Goal: Book appointment/travel/reservation

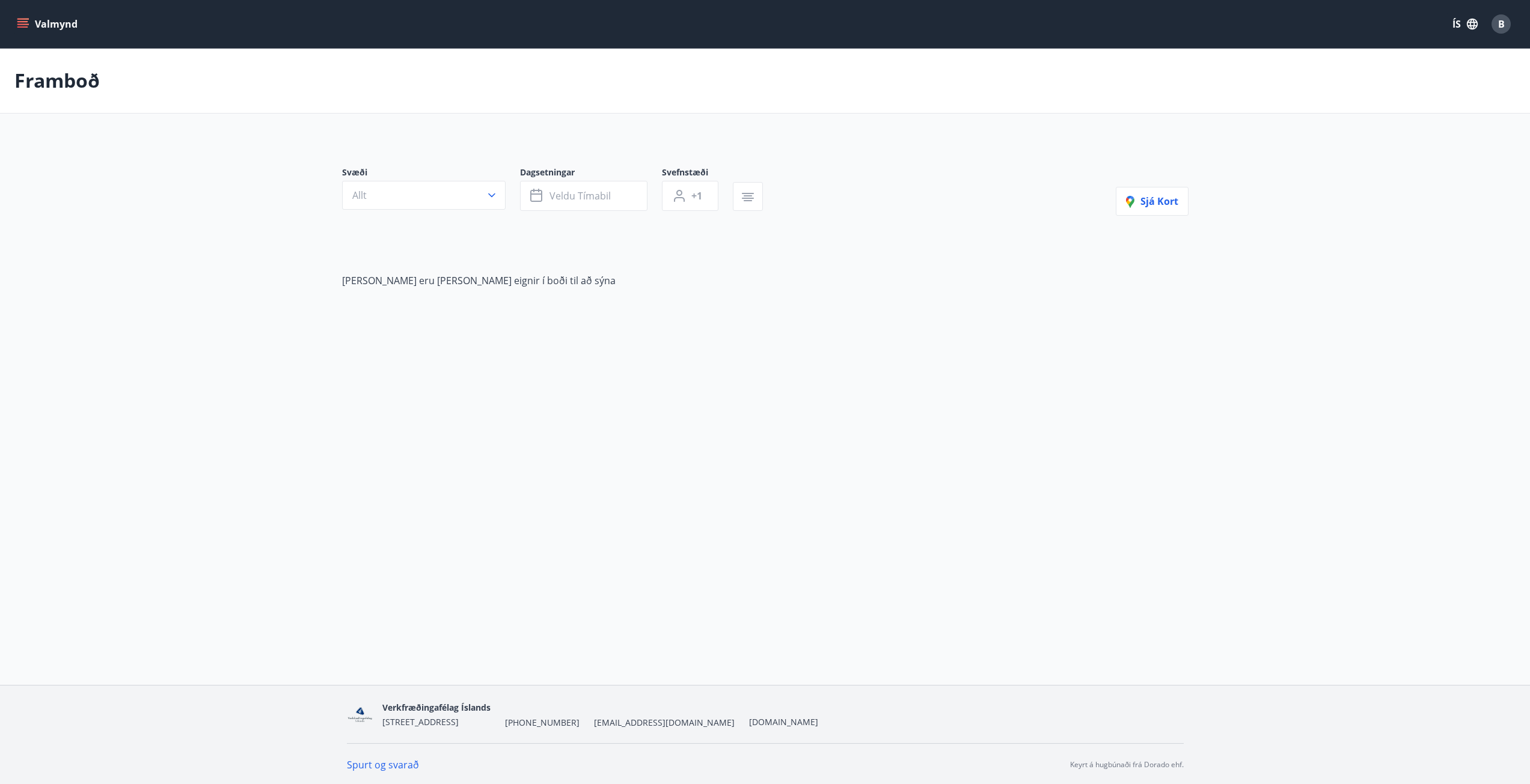
click at [32, 25] on button "Valmynd" at bounding box center [49, 24] width 68 height 22
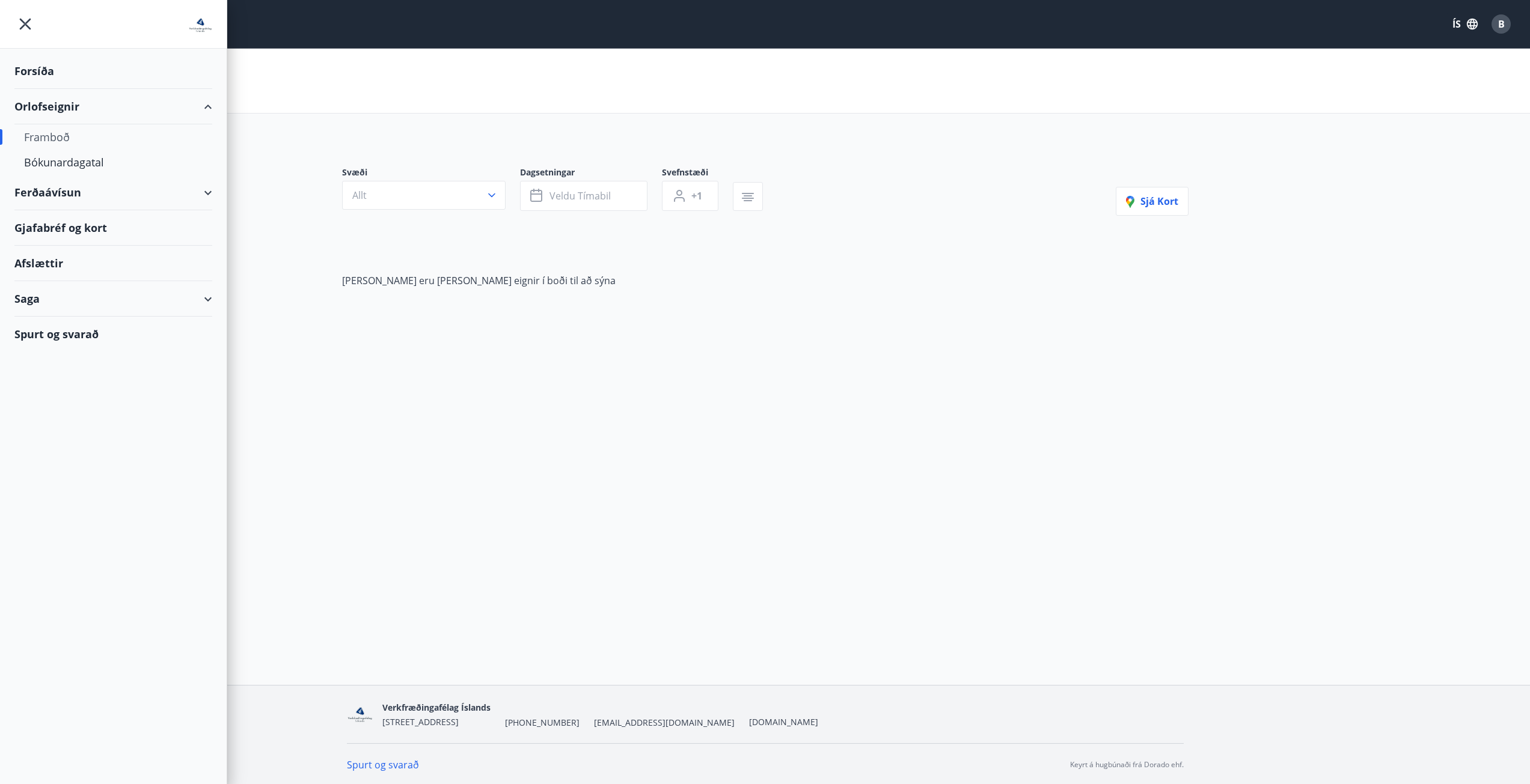
click at [42, 69] on div "Forsíða" at bounding box center [114, 71] width 198 height 36
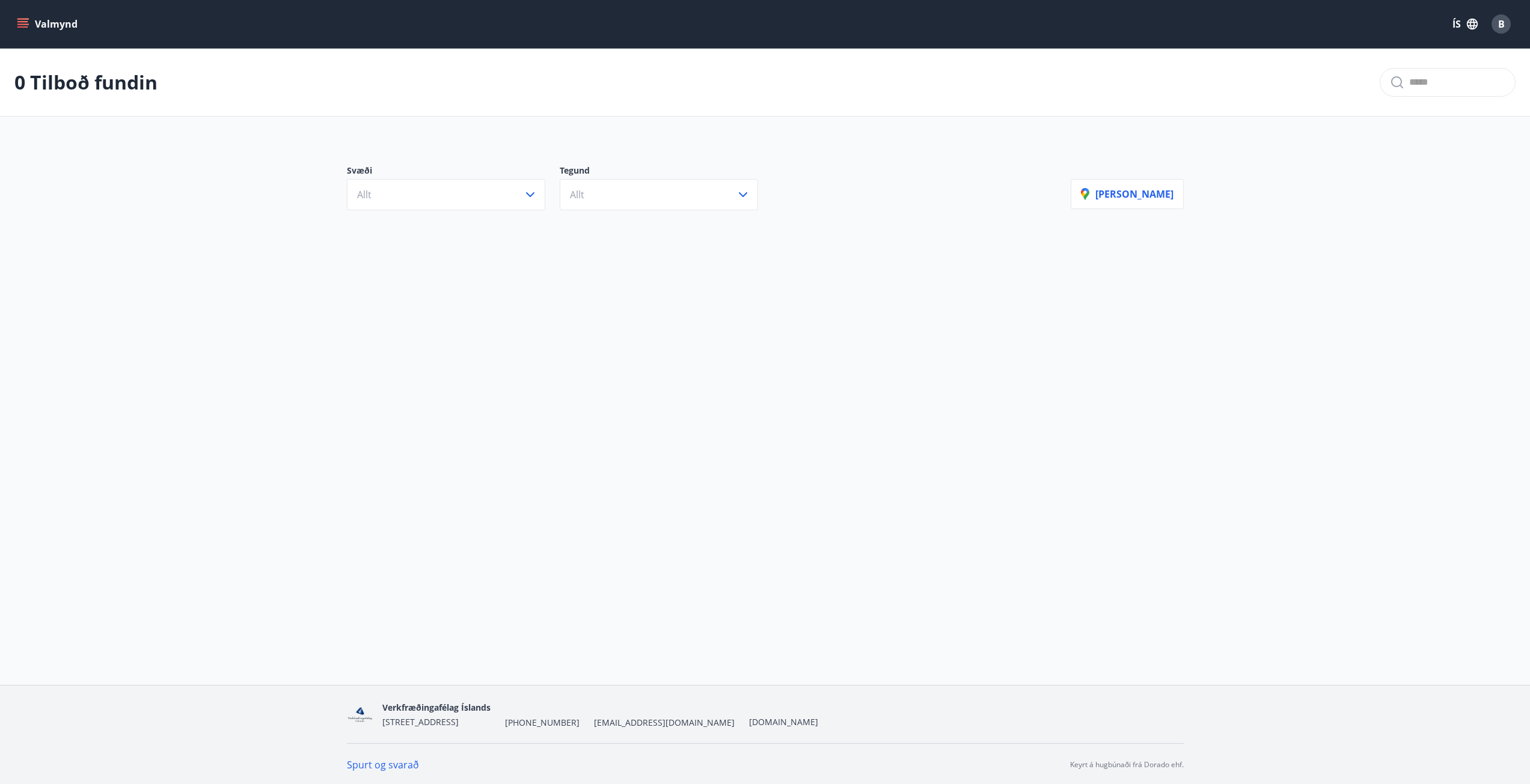
click at [29, 21] on button "Valmynd" at bounding box center [49, 24] width 68 height 22
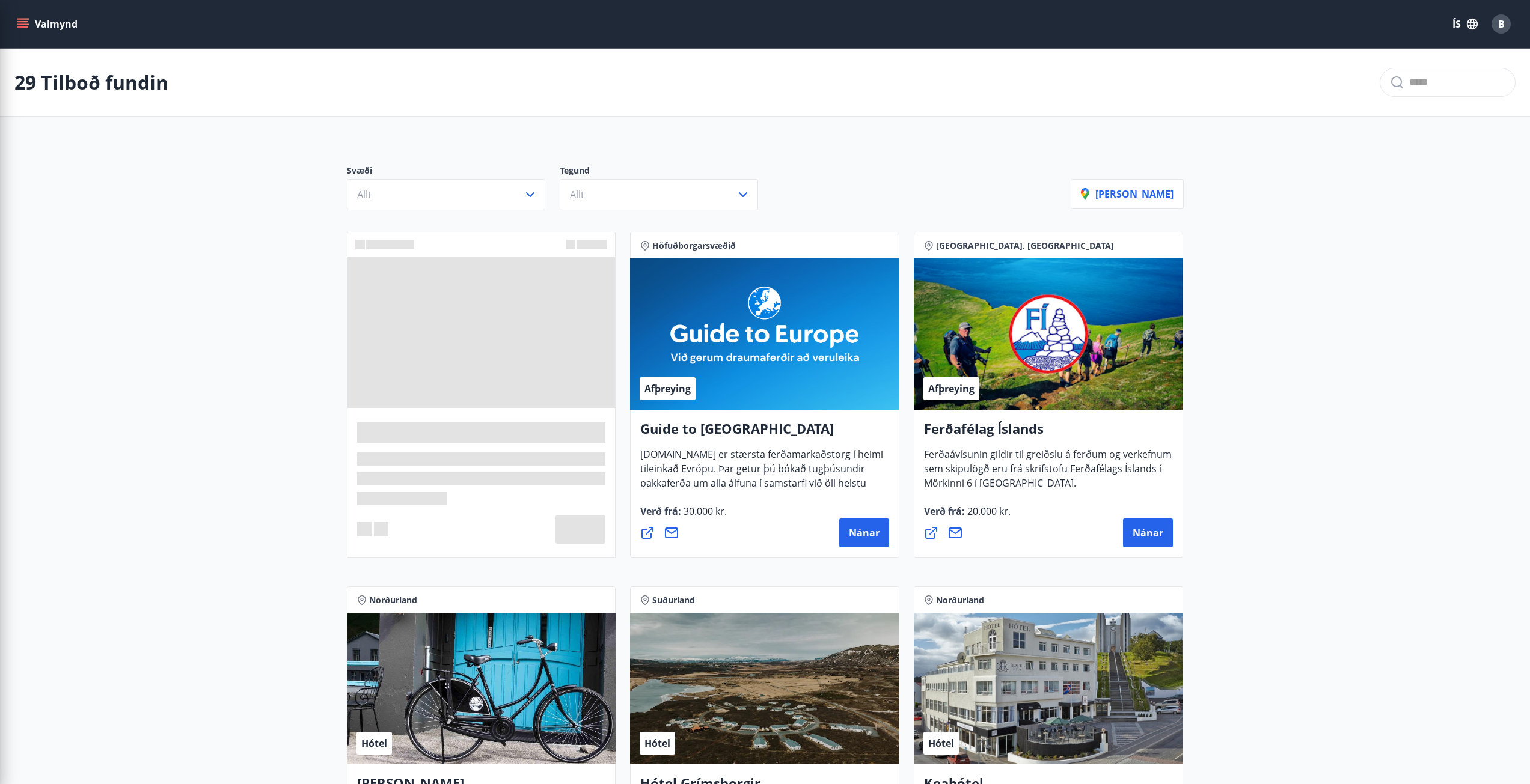
click at [520, 54] on div "29 Tilboð fundin" at bounding box center [765, 82] width 1530 height 68
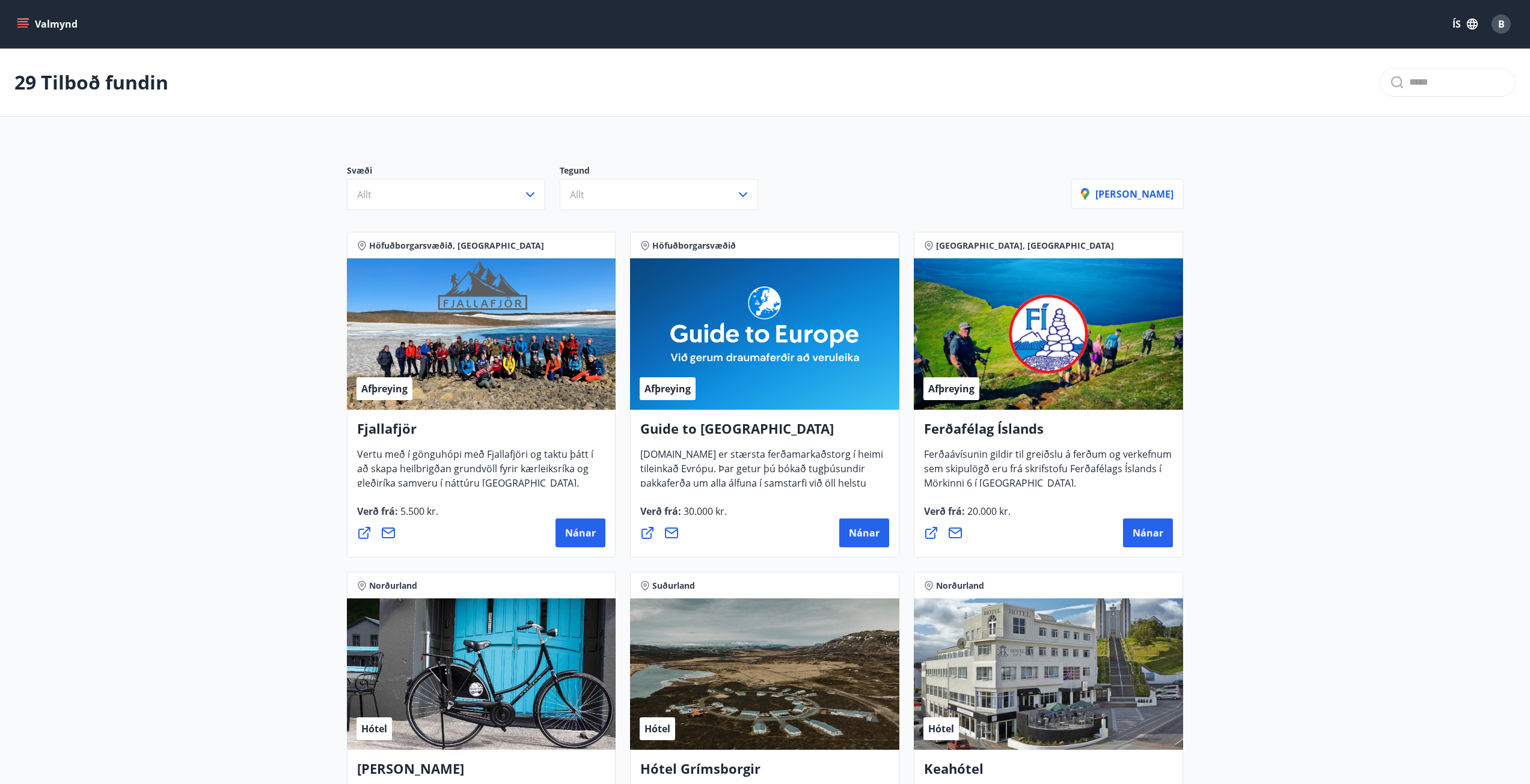
click at [1509, 24] on div "B" at bounding box center [1501, 24] width 19 height 19
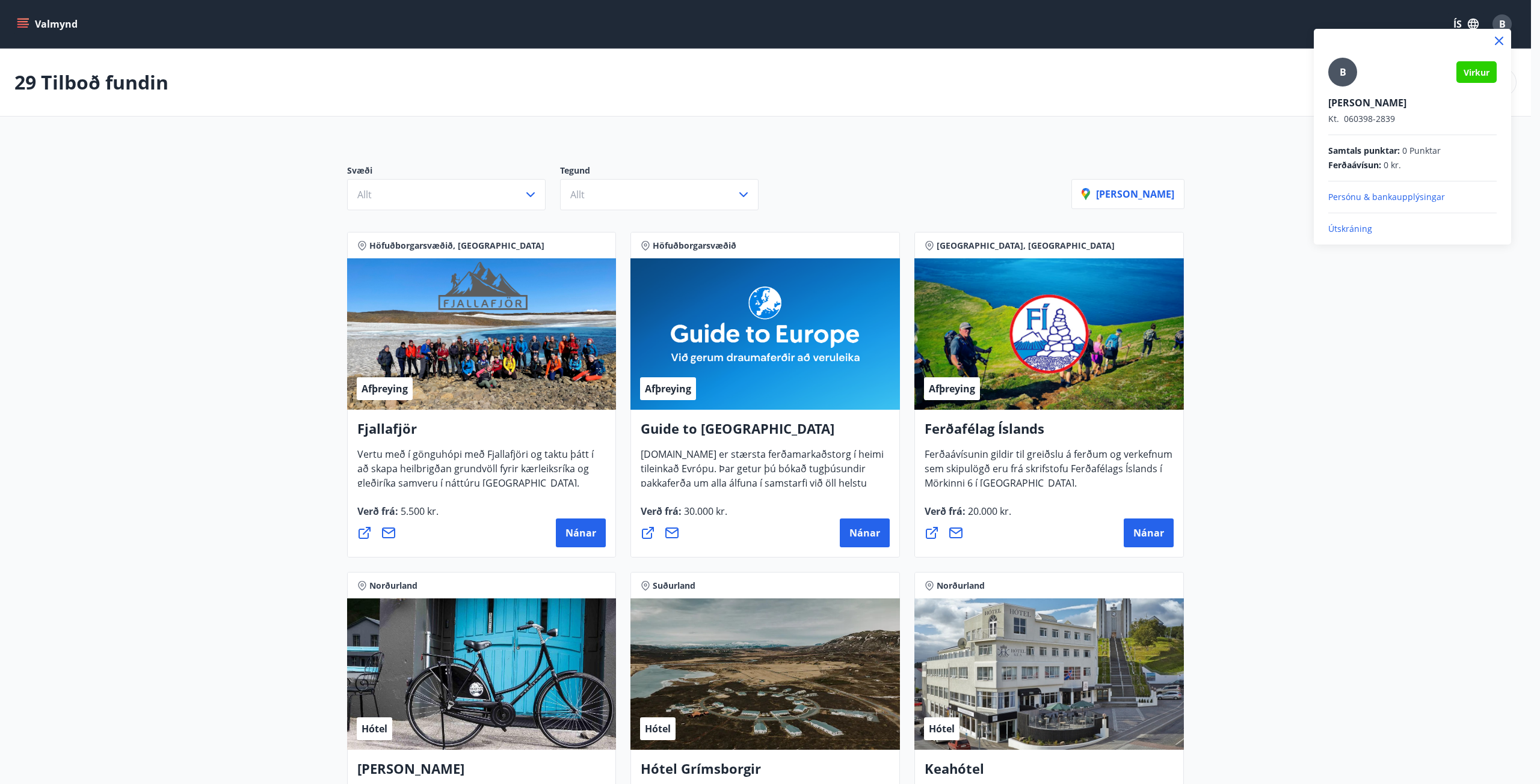
click at [1294, 433] on div at bounding box center [770, 392] width 1540 height 784
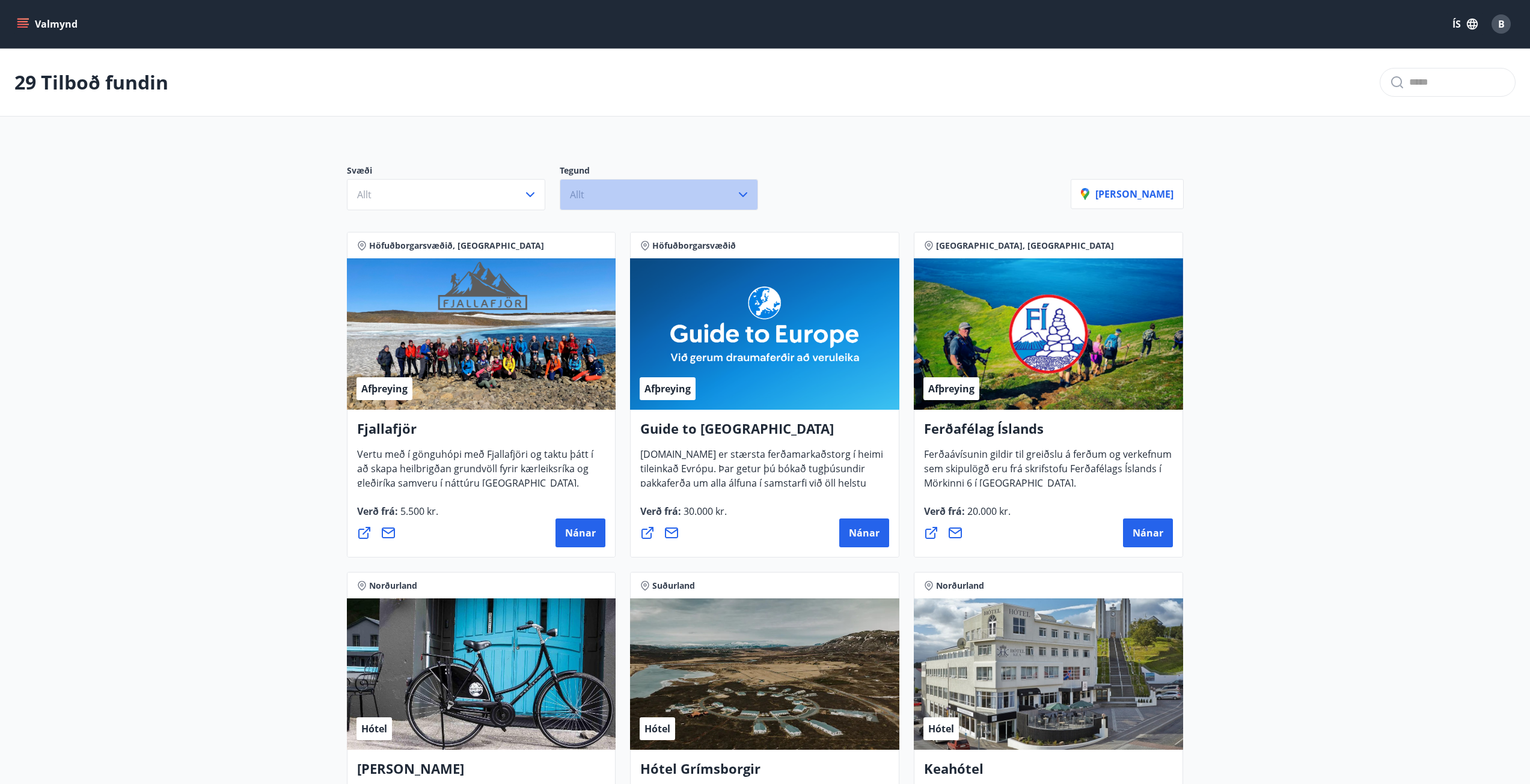
click at [618, 186] on button "Allt" at bounding box center [659, 195] width 198 height 32
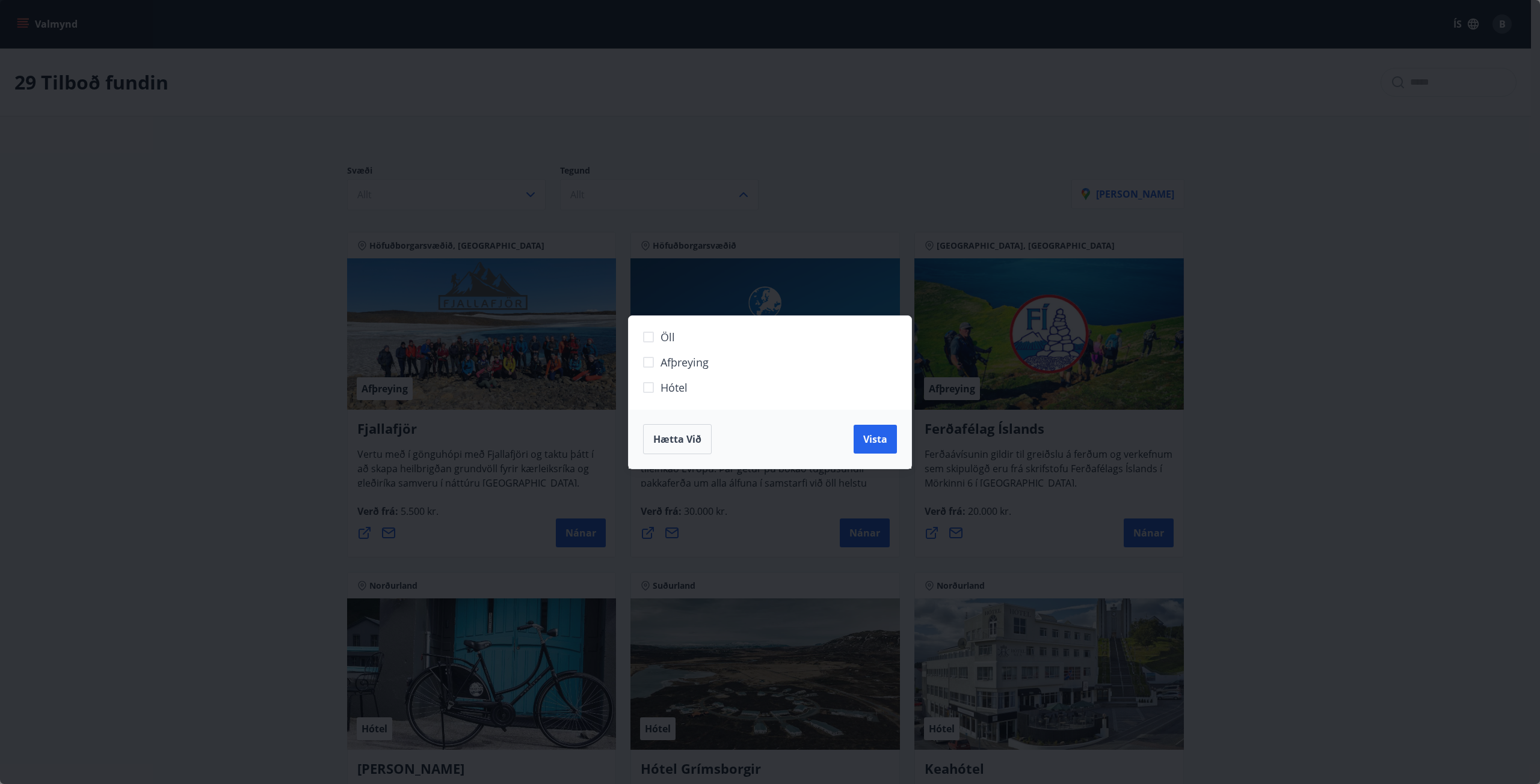
click at [1124, 286] on div "Öll Afþreying Hótel Hætta við Vista" at bounding box center [770, 392] width 1540 height 784
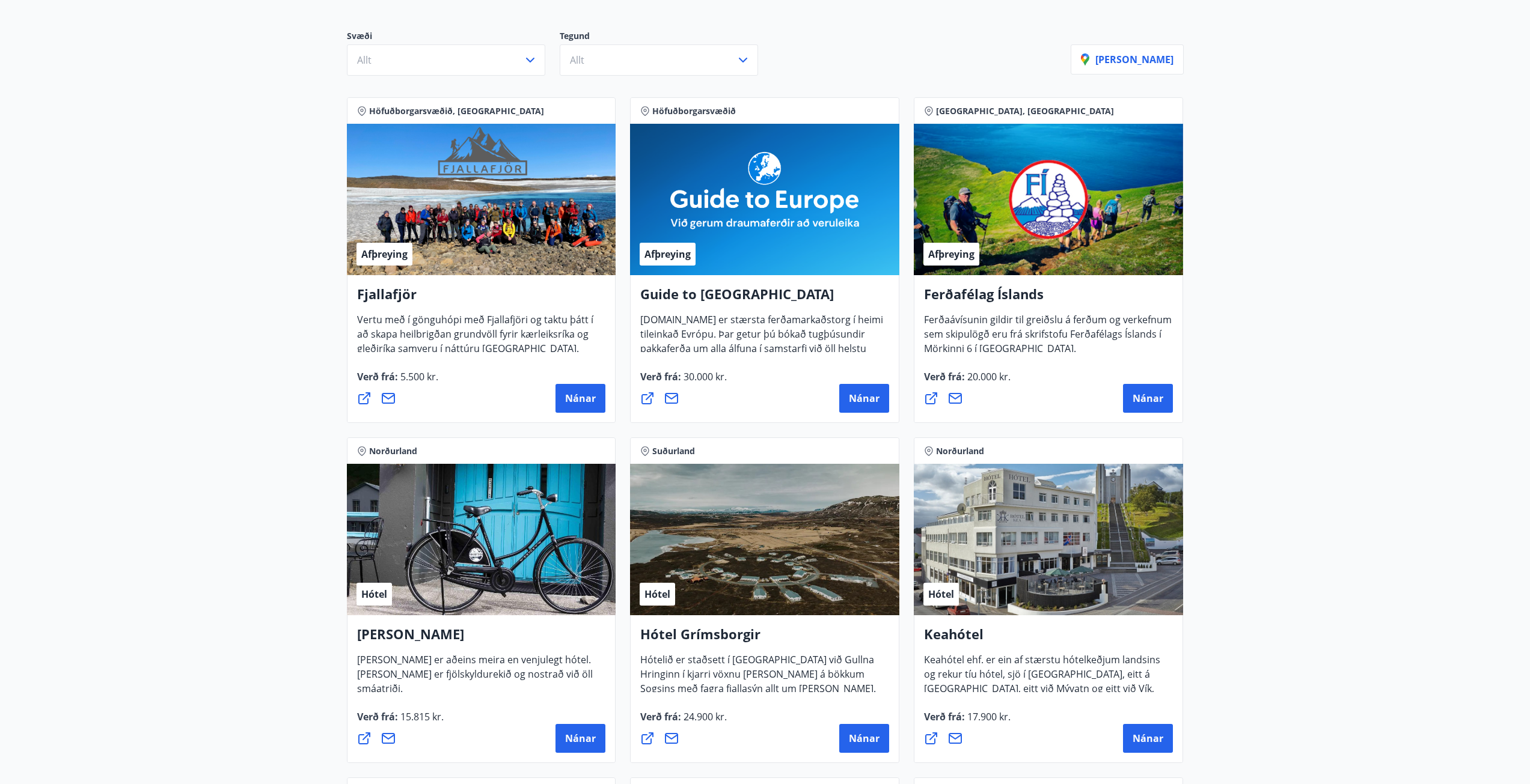
scroll to position [120, 0]
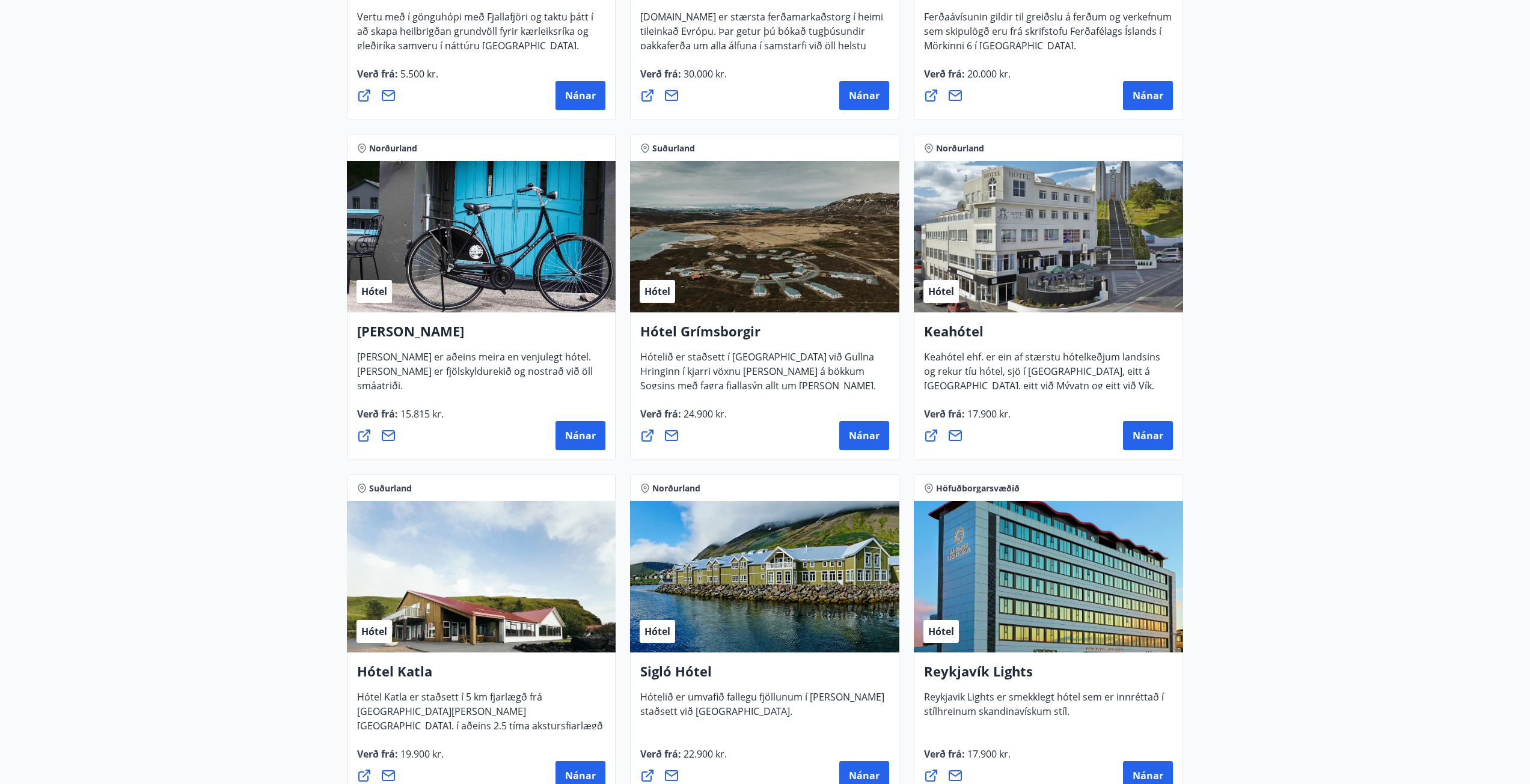
drag, startPoint x: 294, startPoint y: 376, endPoint x: 296, endPoint y: 437, distance: 61.0
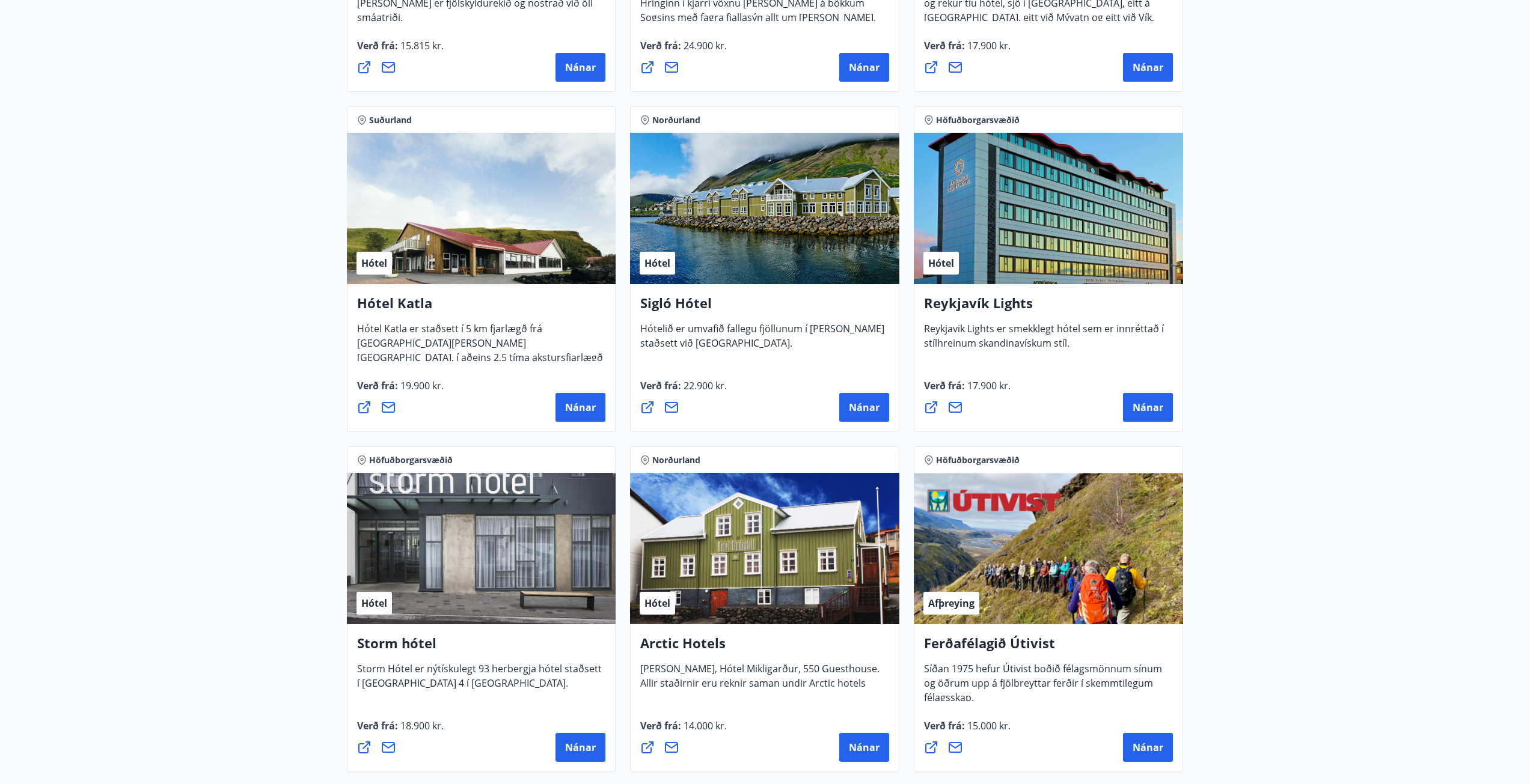
drag, startPoint x: 1354, startPoint y: 319, endPoint x: 1354, endPoint y: 438, distance: 119.0
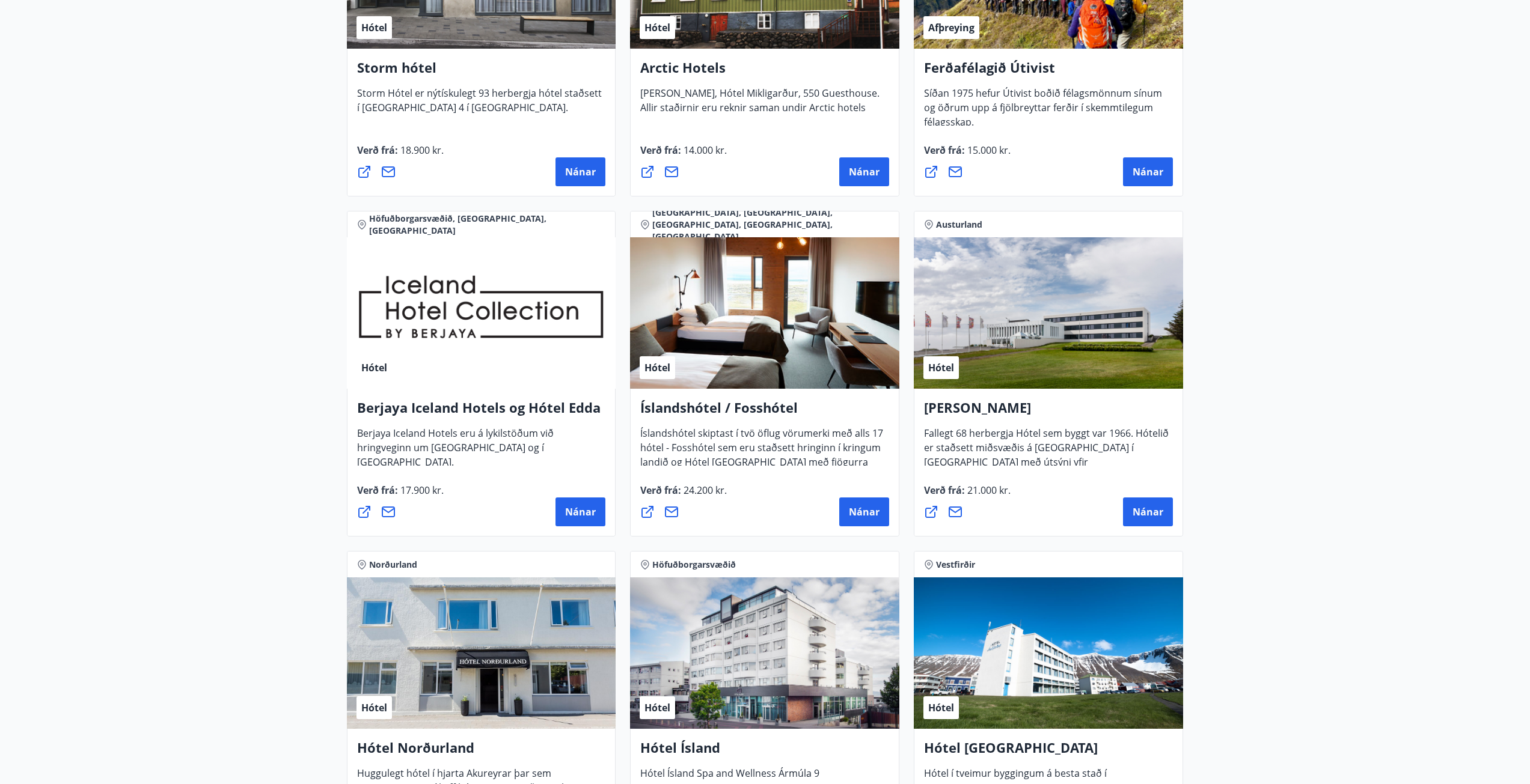
drag, startPoint x: 1312, startPoint y: 369, endPoint x: 1269, endPoint y: 235, distance: 140.7
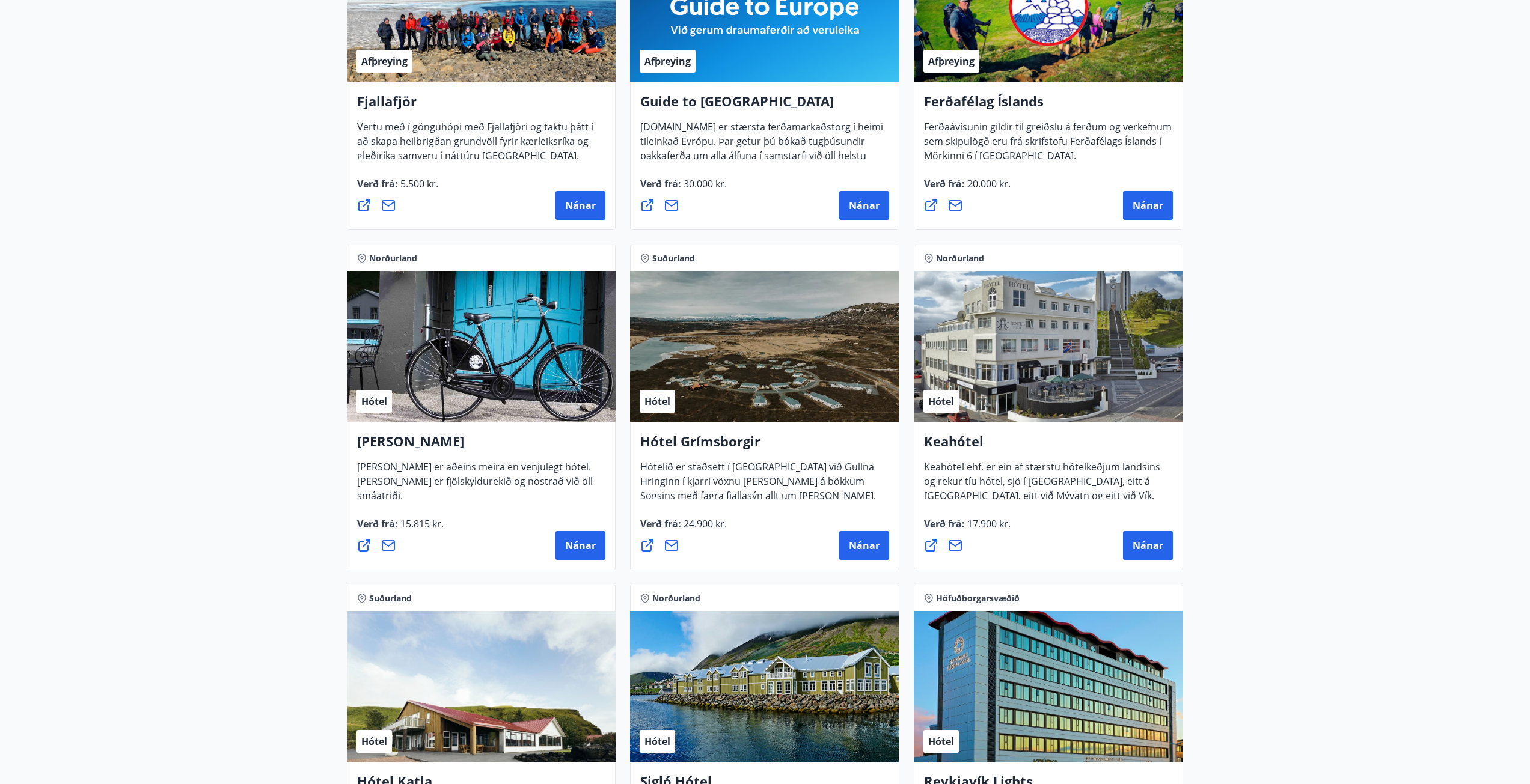
scroll to position [323, 0]
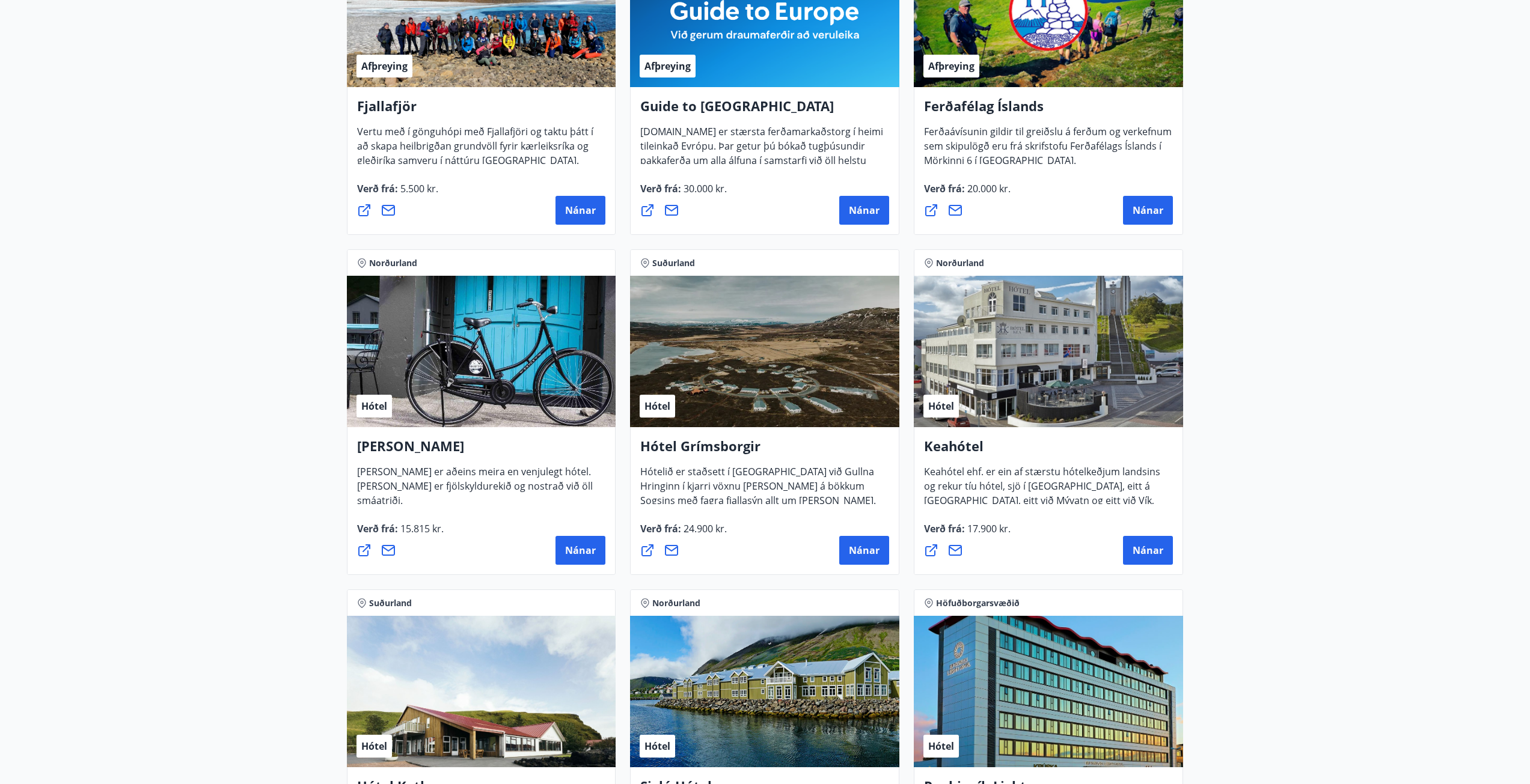
click at [959, 445] on h4 "Keahótel" at bounding box center [1048, 450] width 249 height 28
click at [1171, 541] on button "Nánar" at bounding box center [1148, 550] width 50 height 29
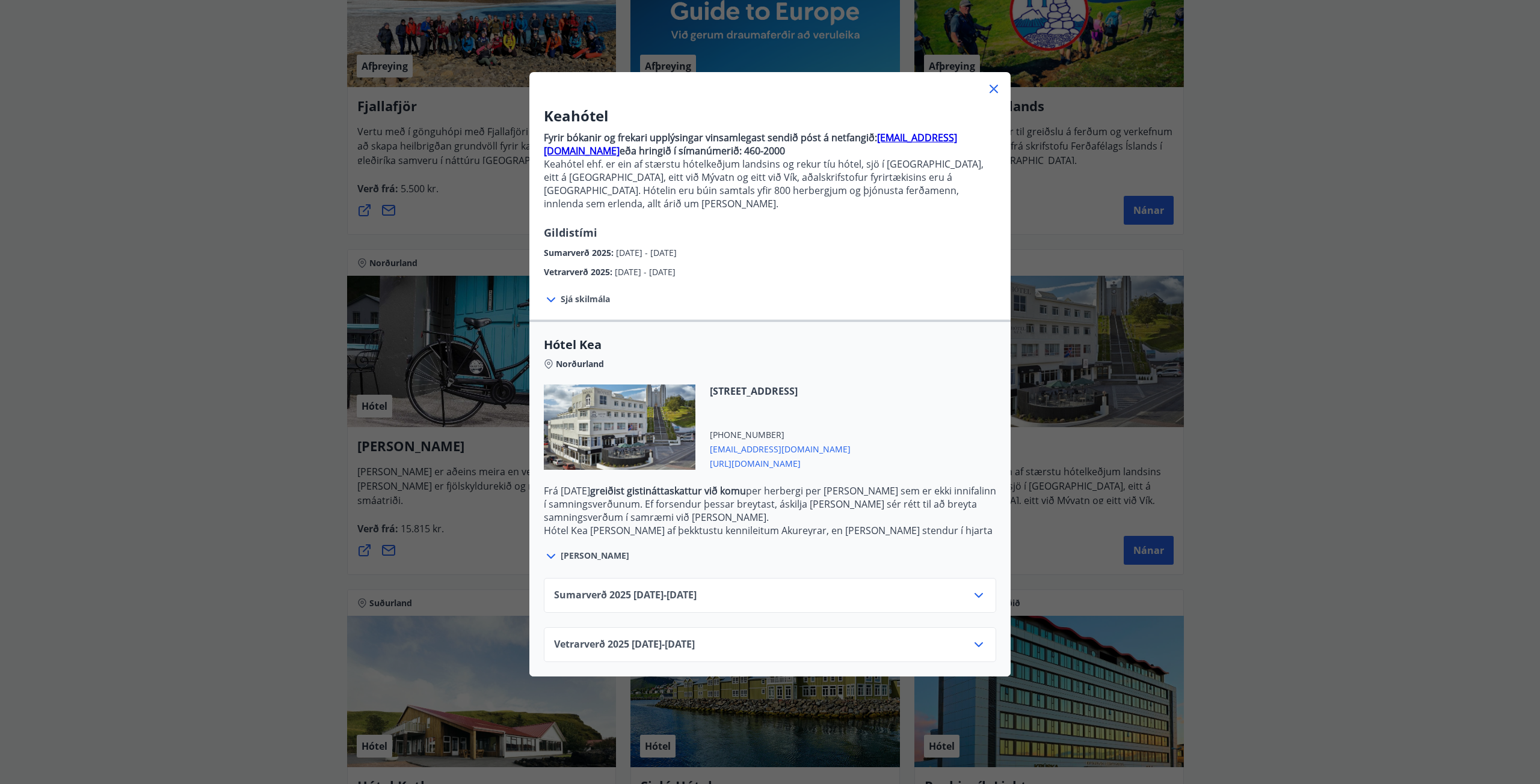
click at [547, 554] on icon at bounding box center [551, 556] width 9 height 5
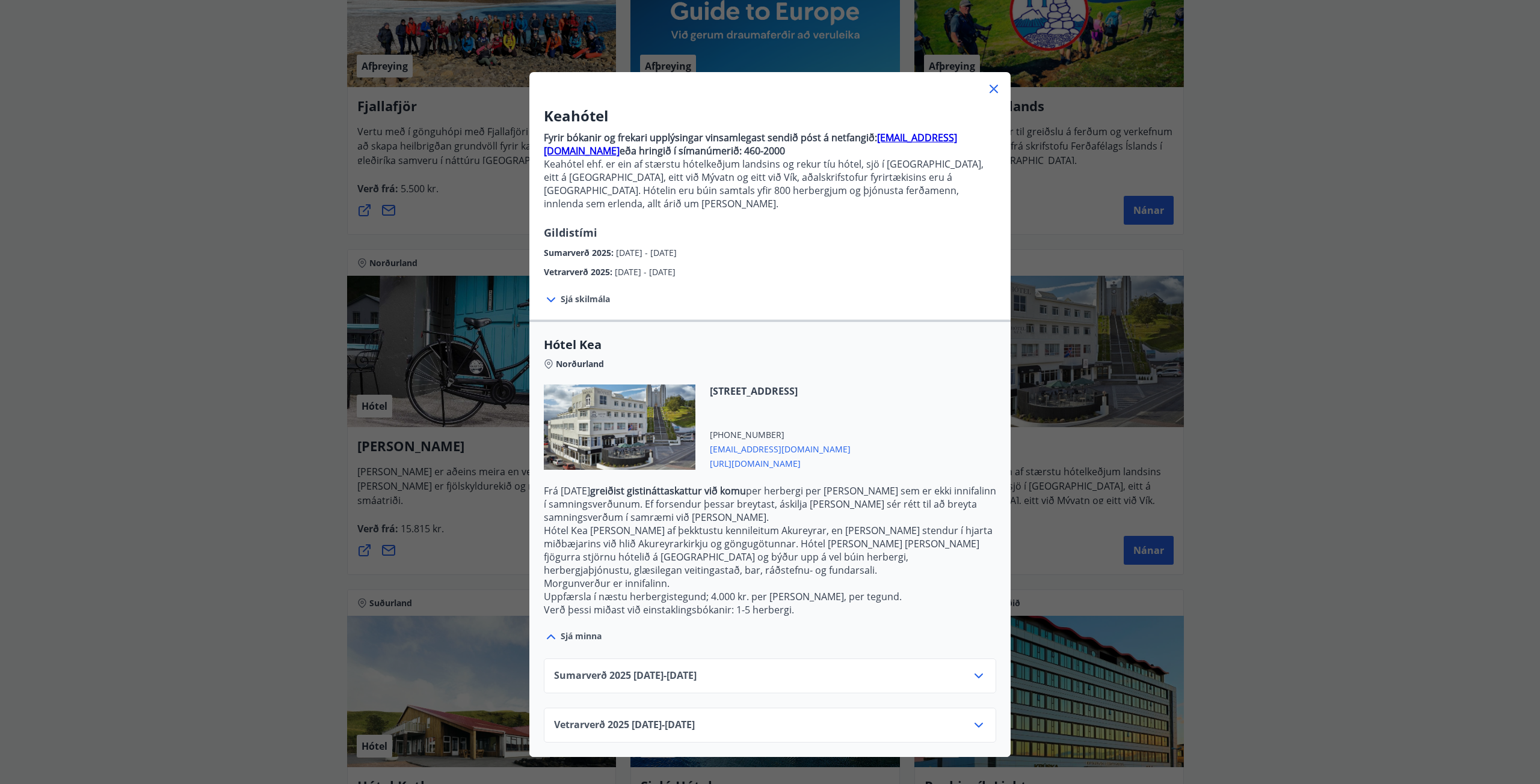
drag, startPoint x: 820, startPoint y: 583, endPoint x: 826, endPoint y: 581, distance: 6.3
click at [826, 604] on p "Verð þessi miðast við einstaklingsbókanir: 1-5 herbergi." at bounding box center [770, 610] width 453 height 13
click at [819, 590] on p "Uppfærsla í næstu herbergistegund; 4.000 kr. per [PERSON_NAME], per tegund." at bounding box center [770, 596] width 453 height 13
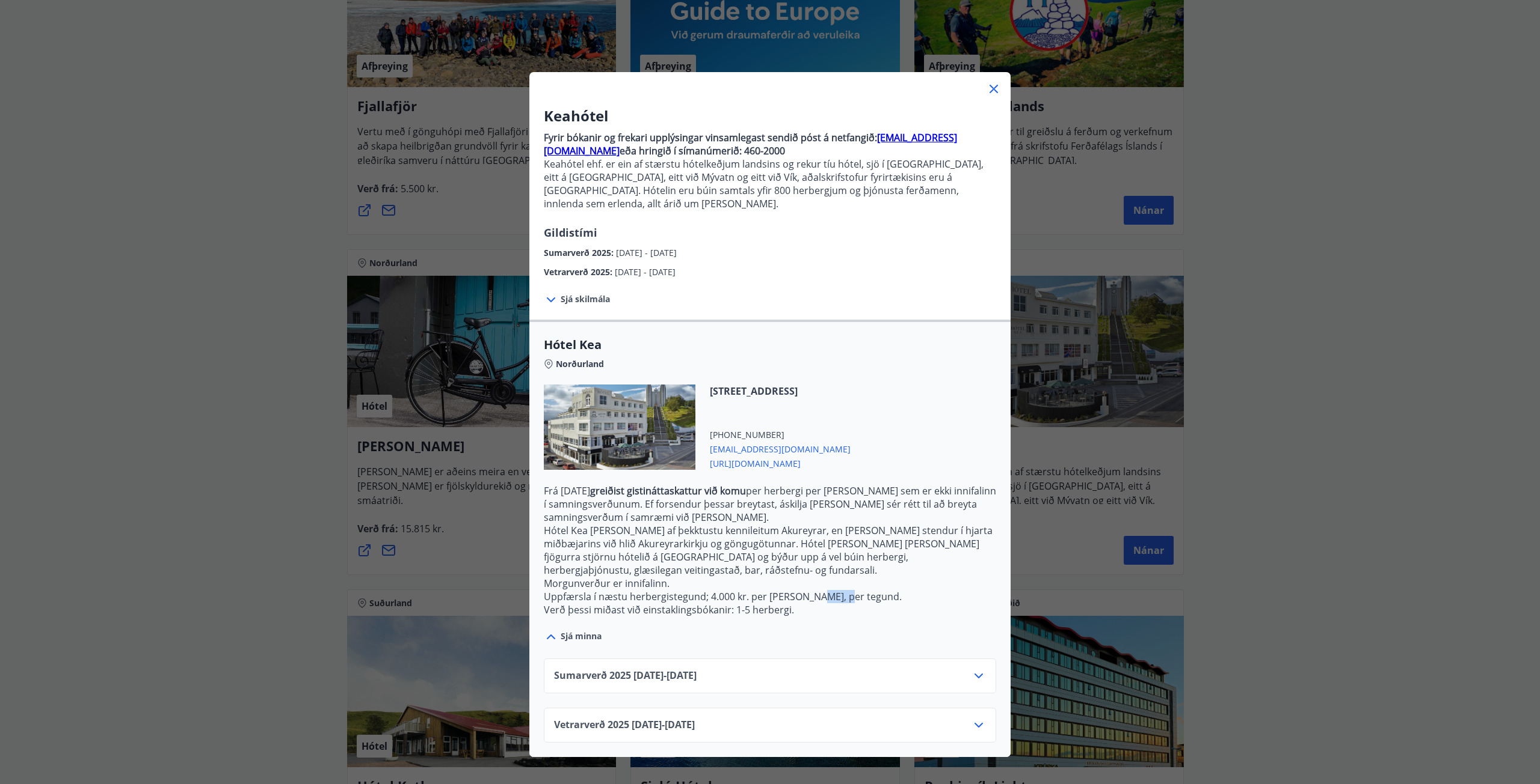
click at [820, 590] on p "Uppfærsla í næstu herbergistegund; 4.000 kr. per [PERSON_NAME], per tegund." at bounding box center [770, 596] width 453 height 13
click at [888, 590] on p "Uppfærsla í næstu herbergistegund; 4.000 kr. per [PERSON_NAME], per tegund." at bounding box center [770, 596] width 453 height 13
click at [1241, 409] on div "Keahótel Fyrir bókanir og frekari upplýsingar vinsamlegast sendið póst á netfan…" at bounding box center [770, 392] width 1540 height 784
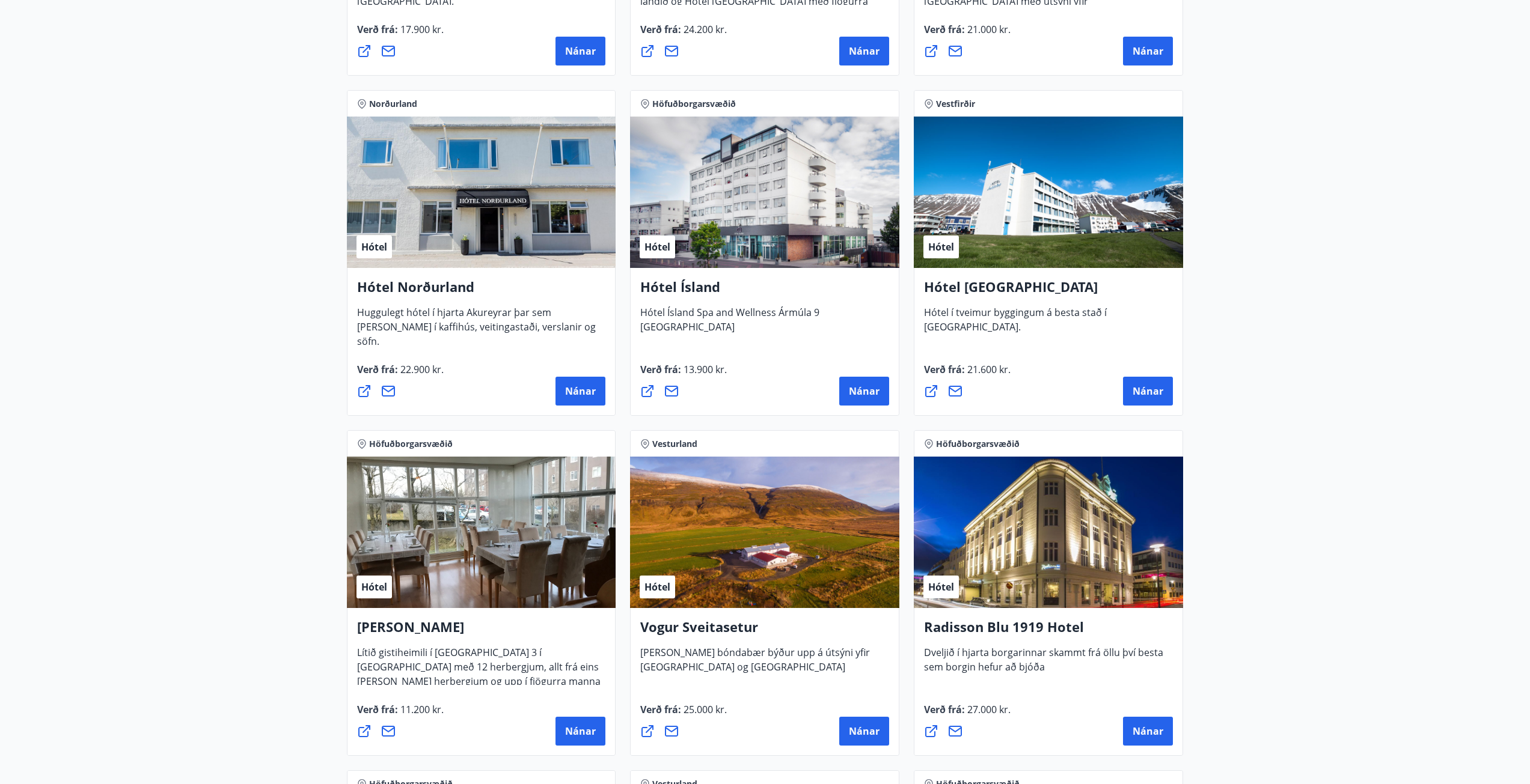
drag, startPoint x: 1277, startPoint y: 343, endPoint x: 1269, endPoint y: 437, distance: 94.3
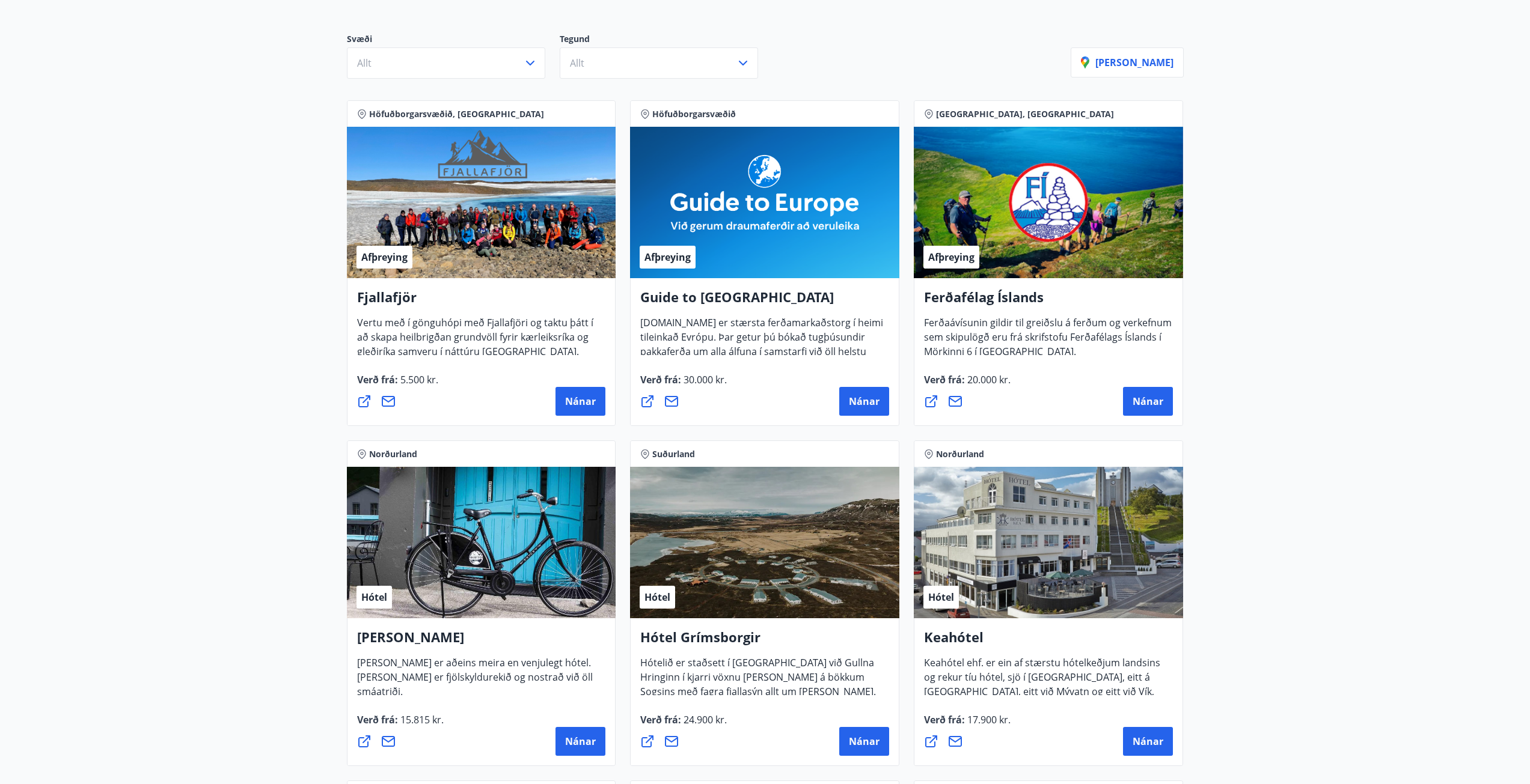
scroll to position [0, 0]
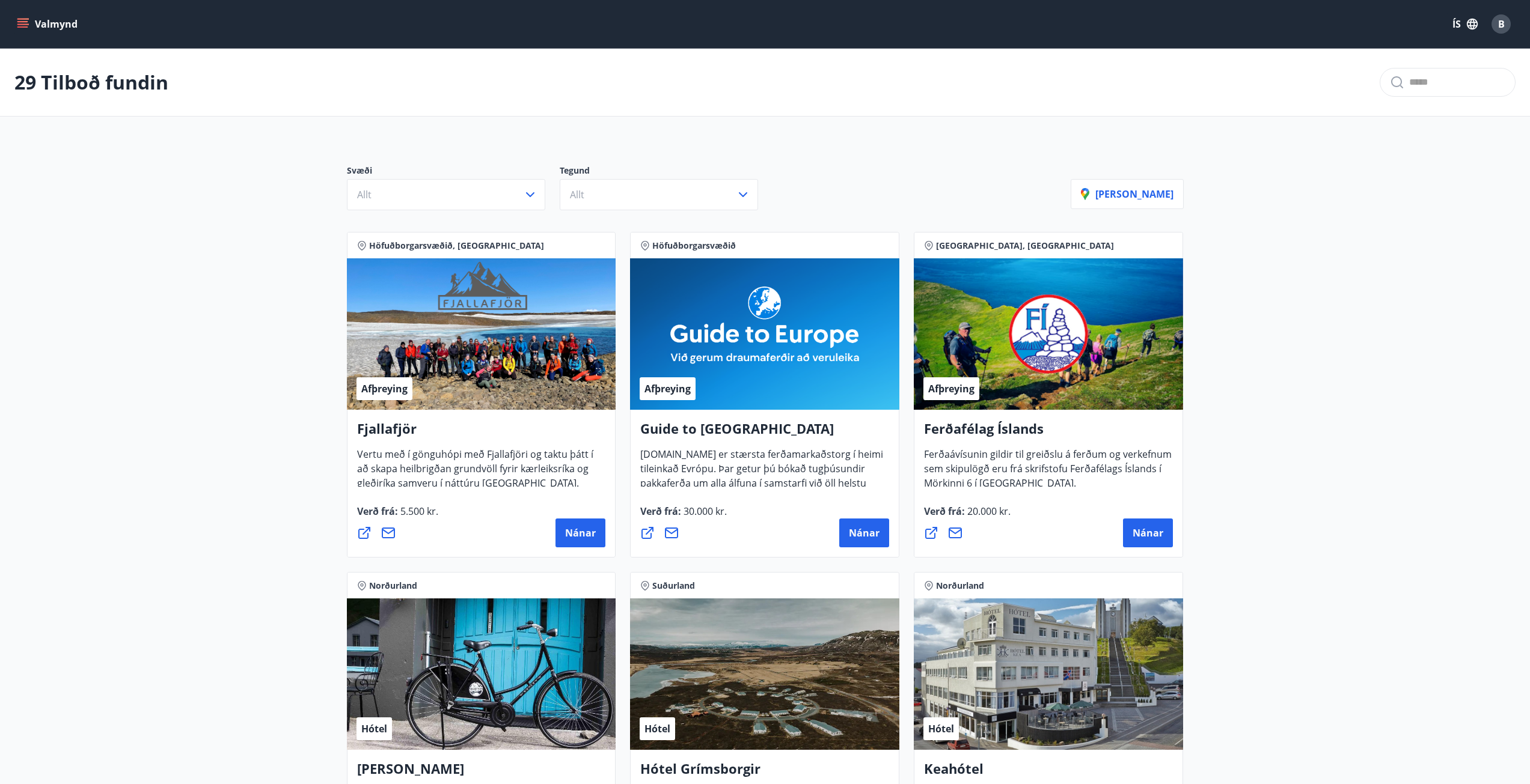
drag, startPoint x: 1084, startPoint y: 640, endPoint x: 1041, endPoint y: 299, distance: 343.7
click at [425, 200] on button "Allt" at bounding box center [446, 195] width 198 height 32
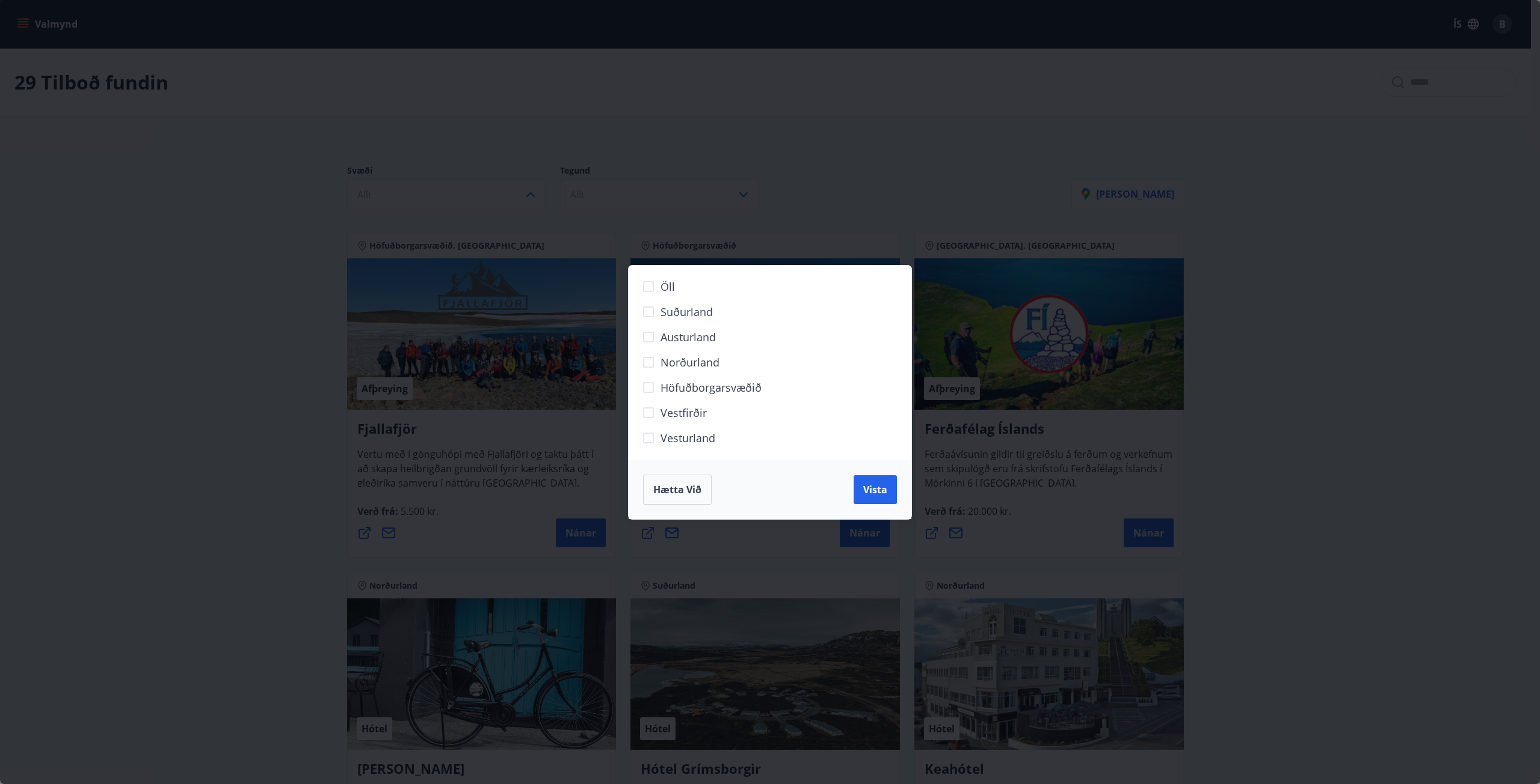
click at [424, 217] on div "Öll Suðurland [GEOGRAPHIC_DATA] Norðurland Höfuðborgarsvæðið [GEOGRAPHIC_DATA] …" at bounding box center [770, 392] width 1540 height 784
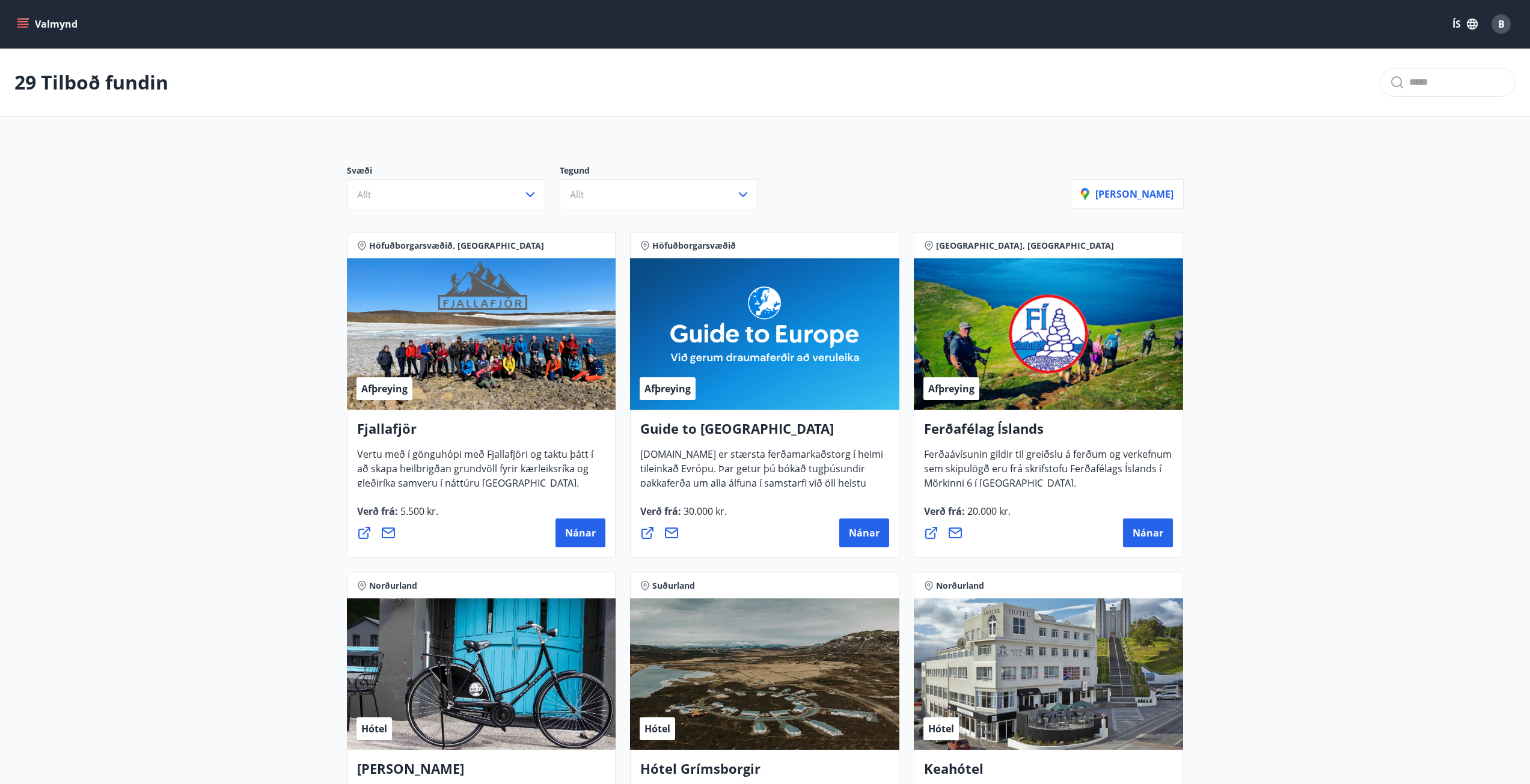
click at [14, 29] on div "Valmynd ÍS B" at bounding box center [765, 24] width 1530 height 49
click at [35, 23] on button "Valmynd" at bounding box center [49, 24] width 68 height 22
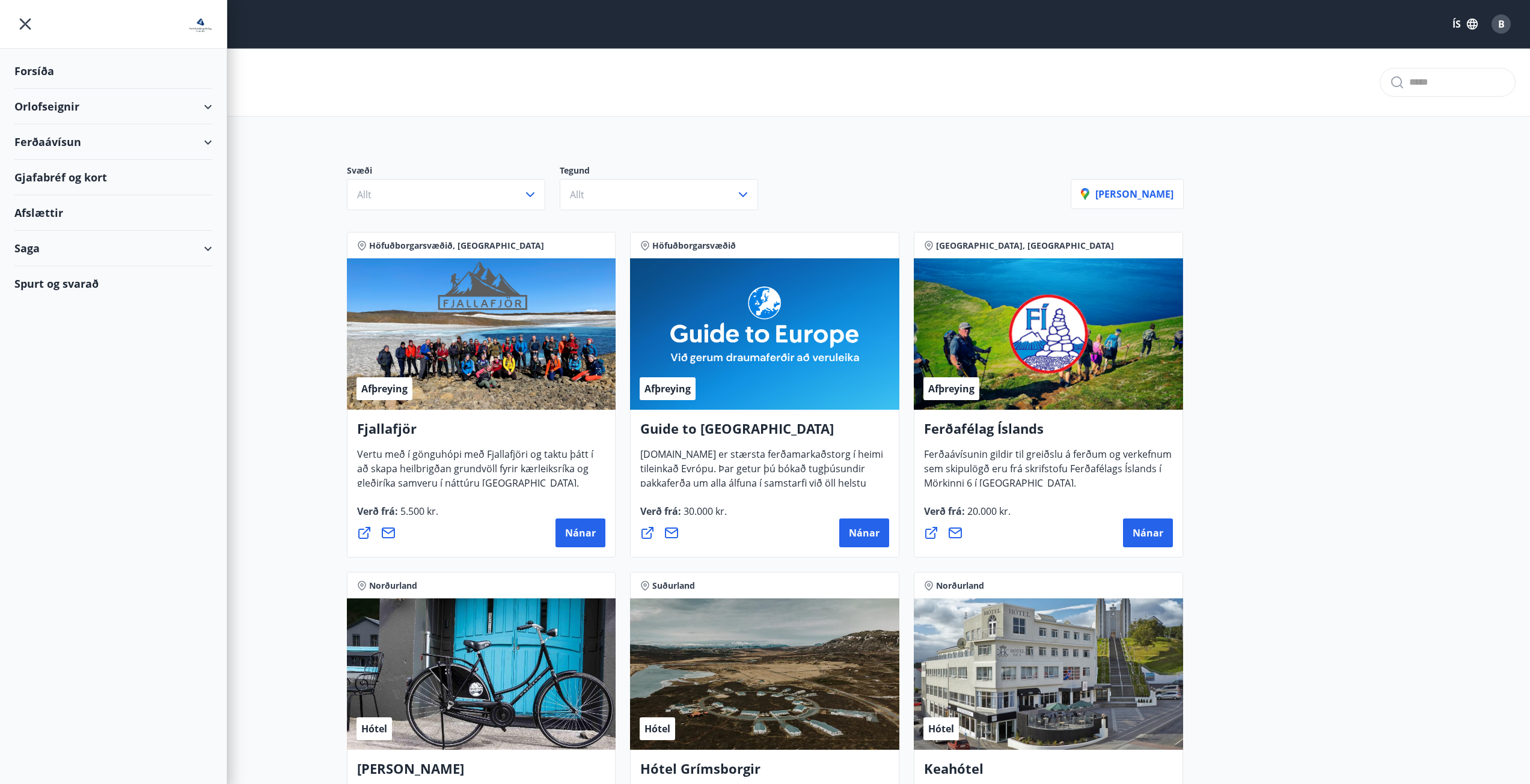
click at [90, 100] on div "Orlofseignir" at bounding box center [114, 107] width 198 height 36
click at [57, 137] on div "Framboð" at bounding box center [113, 138] width 178 height 26
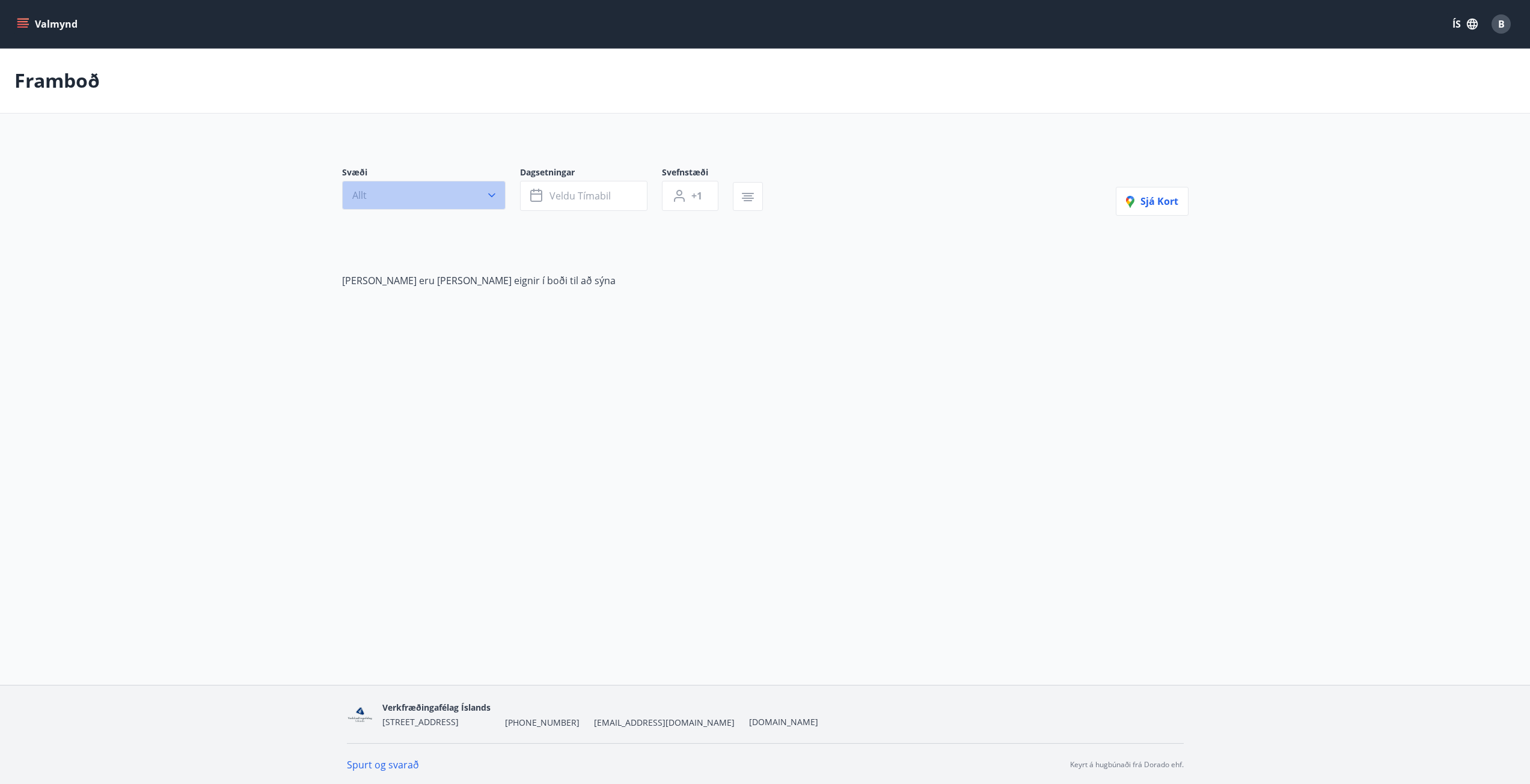
click at [444, 190] on button "Allt" at bounding box center [424, 195] width 163 height 29
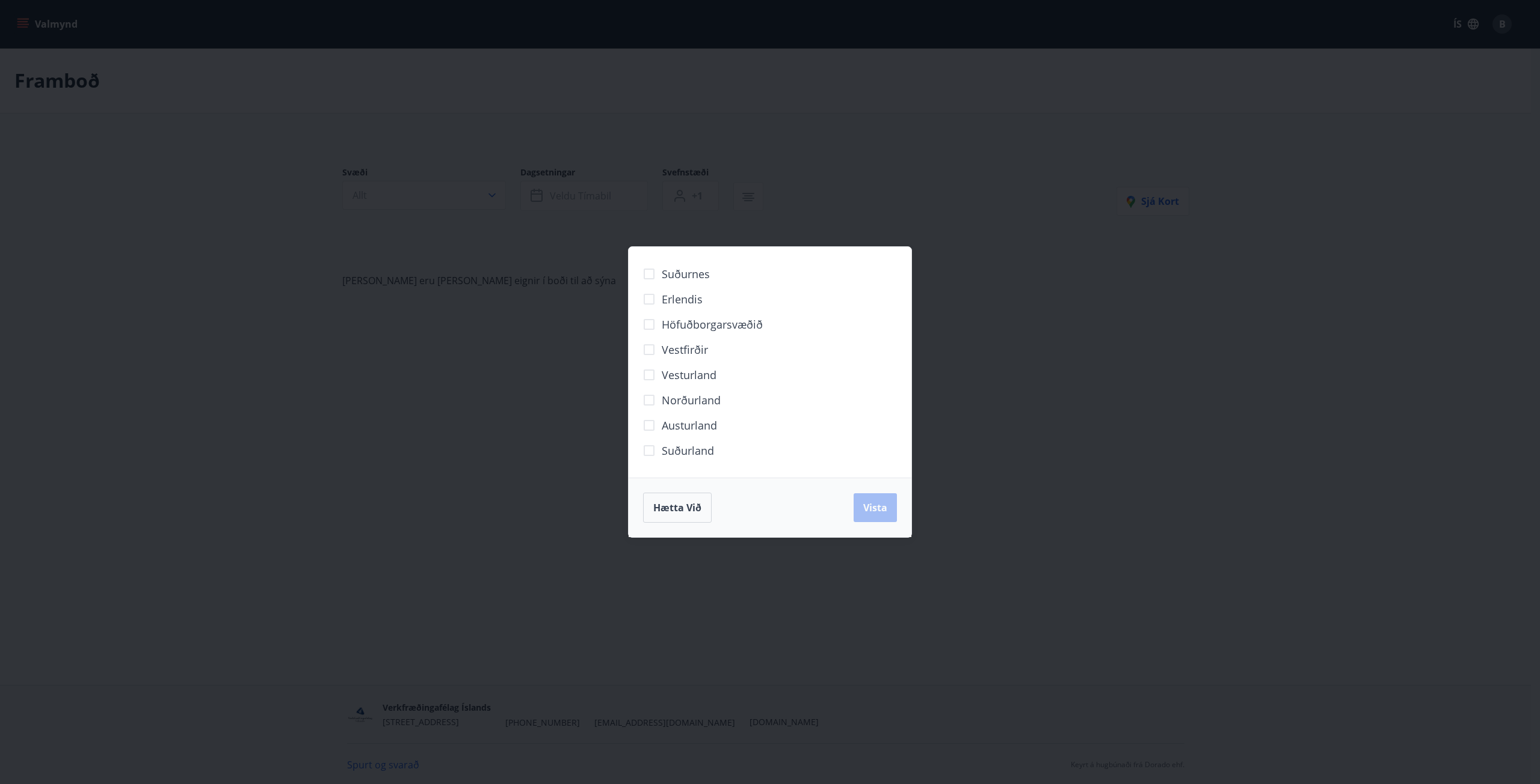
click at [393, 188] on div "Suðurnes Erlendis Höfuðborgarsvæðið [GEOGRAPHIC_DATA] [GEOGRAPHIC_DATA] [GEOGRA…" at bounding box center [770, 392] width 1540 height 784
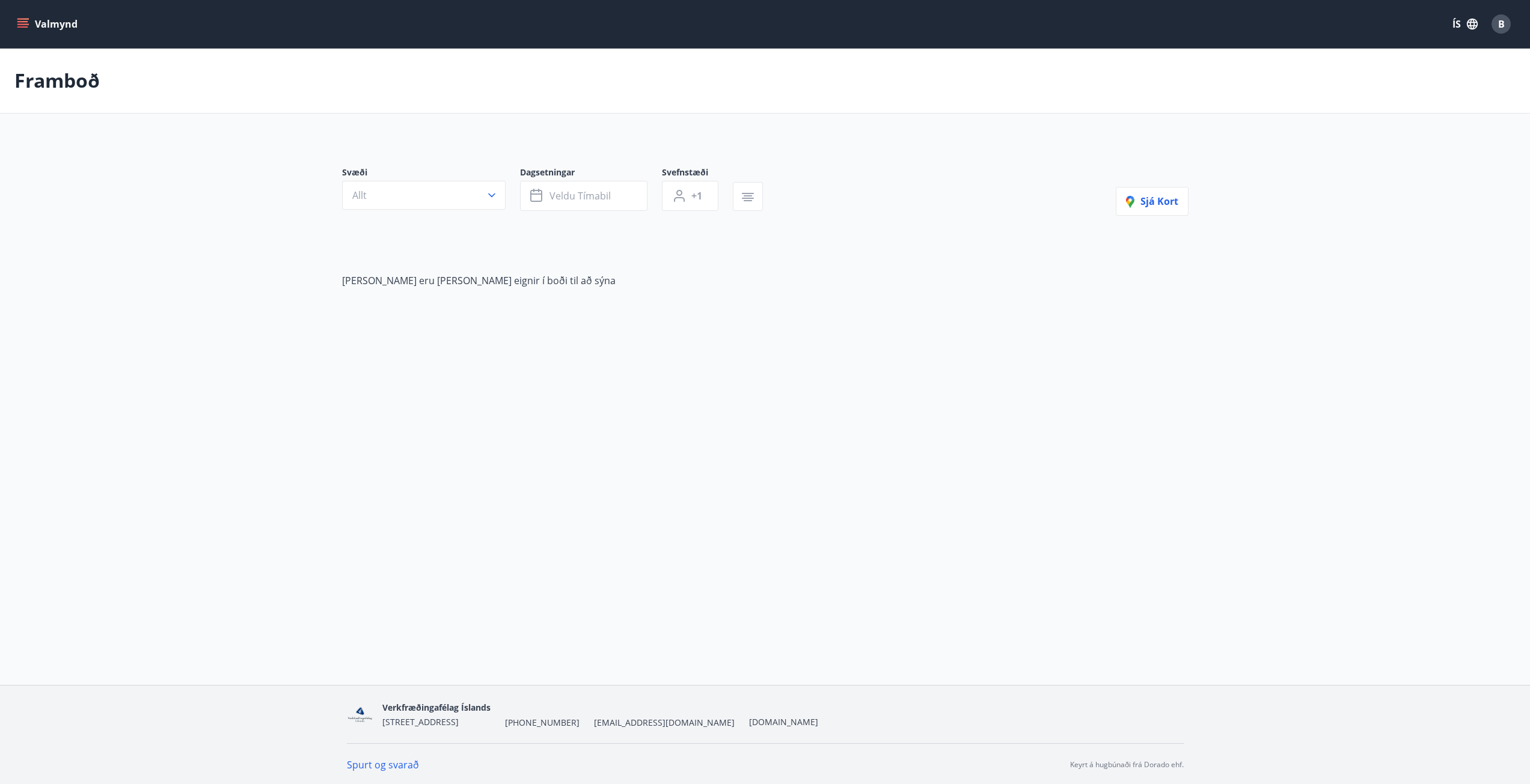
click at [60, 43] on div "Valmynd ÍS B" at bounding box center [765, 24] width 1530 height 49
click at [55, 29] on button "Valmynd" at bounding box center [49, 24] width 68 height 22
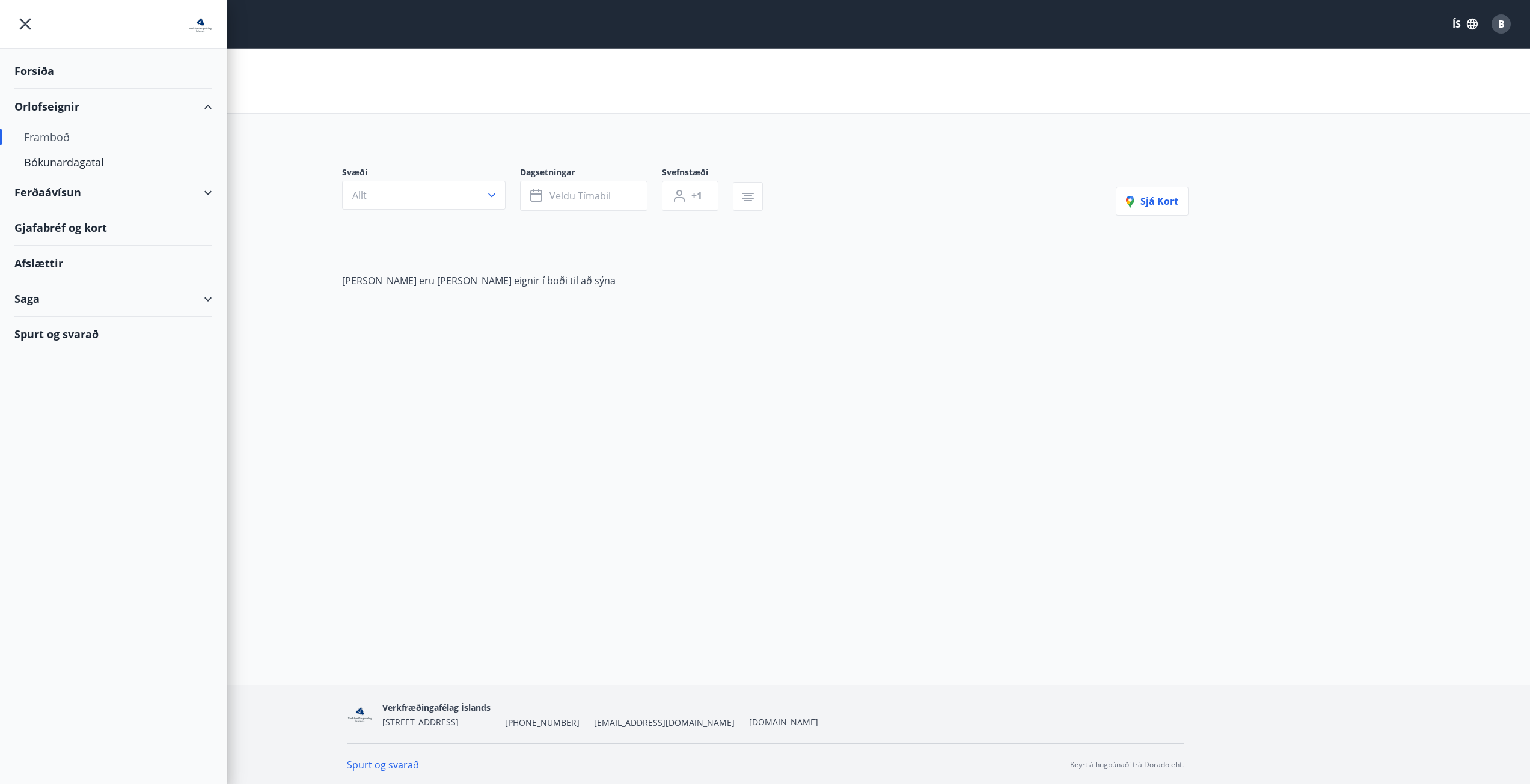
click at [52, 304] on div "Saga" at bounding box center [114, 299] width 198 height 36
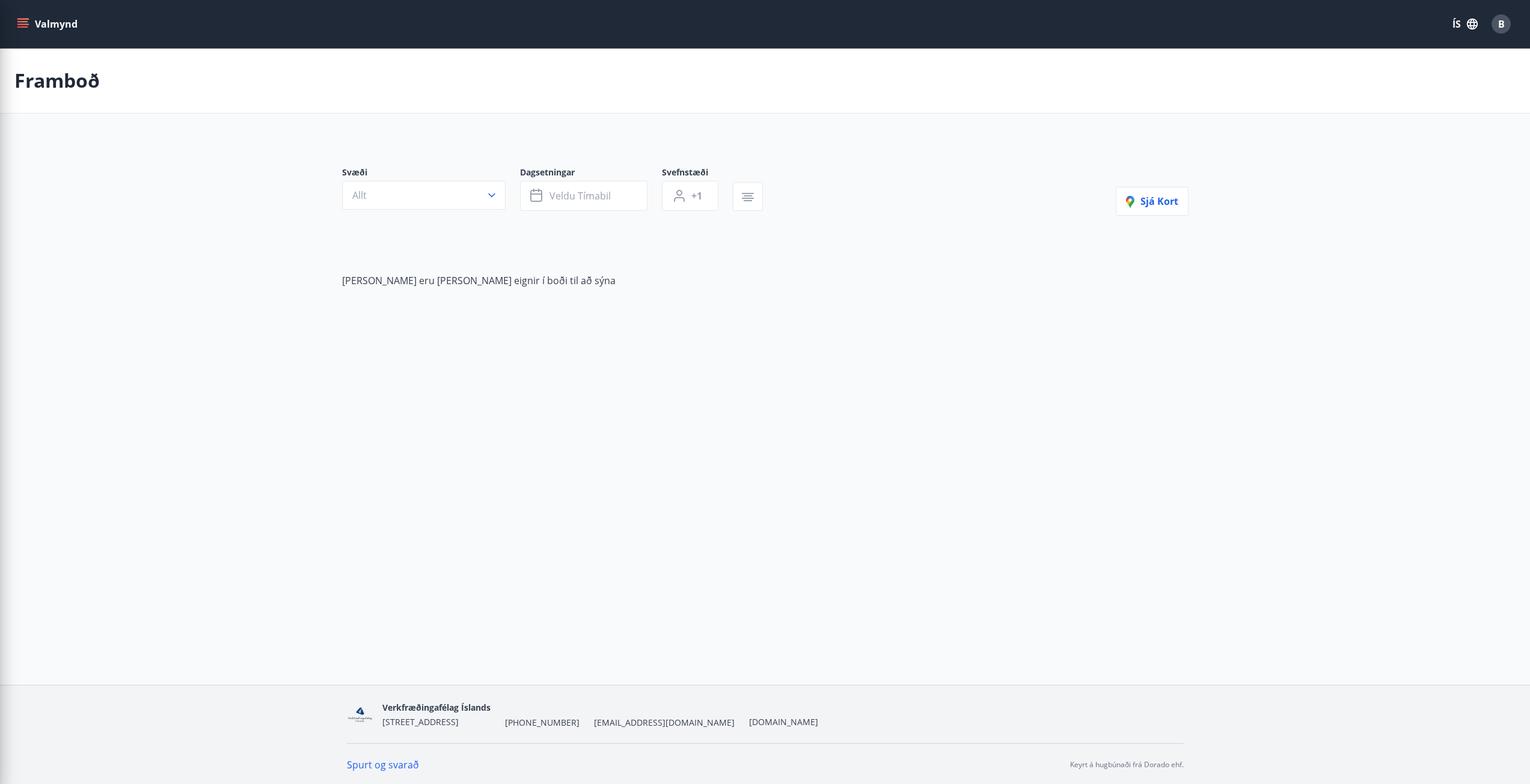
click at [447, 427] on div "Valmynd ÍS B Framboð Svæði Allt Dagsetningar Veldu tímabil Svefnstæði +1 Sjá [P…" at bounding box center [765, 343] width 1530 height 685
